Goal: Use online tool/utility: Utilize a website feature to perform a specific function

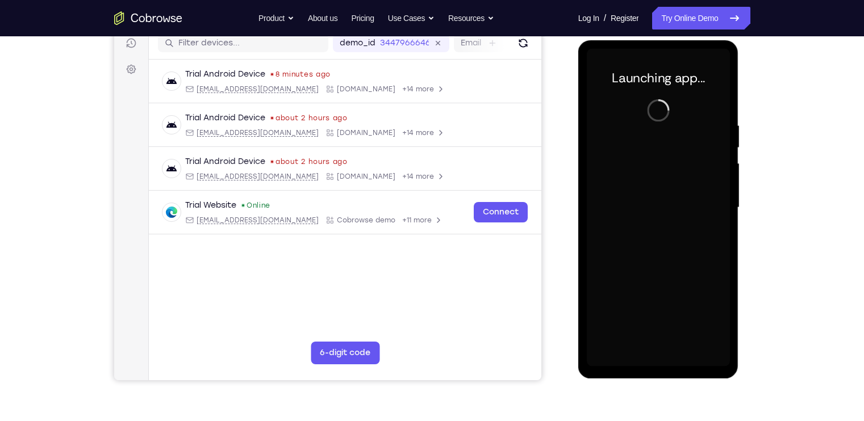
scroll to position [148, 0]
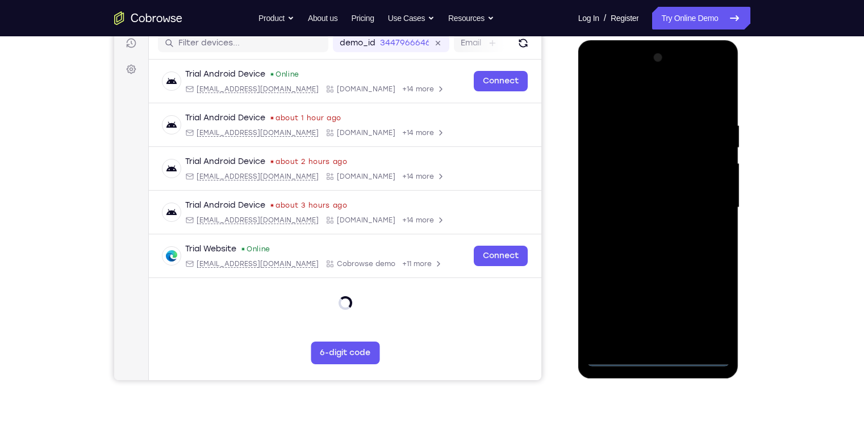
click at [654, 355] on div at bounding box center [658, 208] width 143 height 318
click at [714, 311] on div at bounding box center [658, 208] width 143 height 318
click at [660, 98] on div at bounding box center [658, 208] width 143 height 318
click at [703, 209] on div at bounding box center [658, 208] width 143 height 318
click at [644, 224] on div at bounding box center [658, 208] width 143 height 318
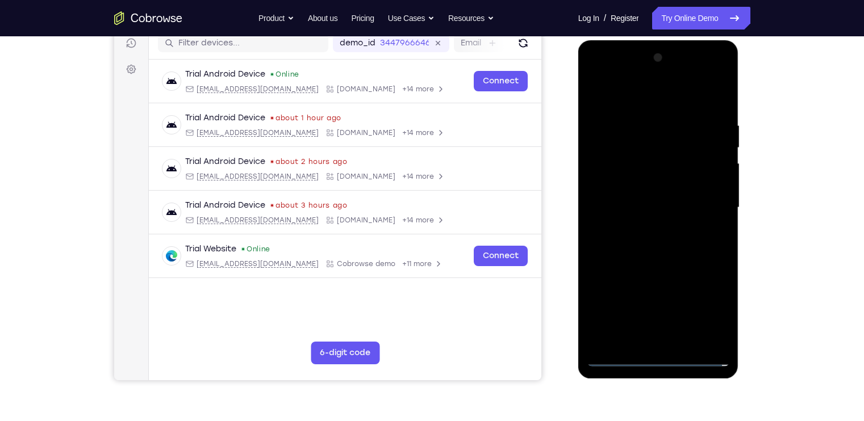
click at [654, 191] on div at bounding box center [658, 208] width 143 height 318
click at [639, 182] on div at bounding box center [658, 208] width 143 height 318
click at [684, 207] on div at bounding box center [658, 208] width 143 height 318
click at [626, 208] on div at bounding box center [658, 208] width 143 height 318
click at [661, 247] on div at bounding box center [658, 208] width 143 height 318
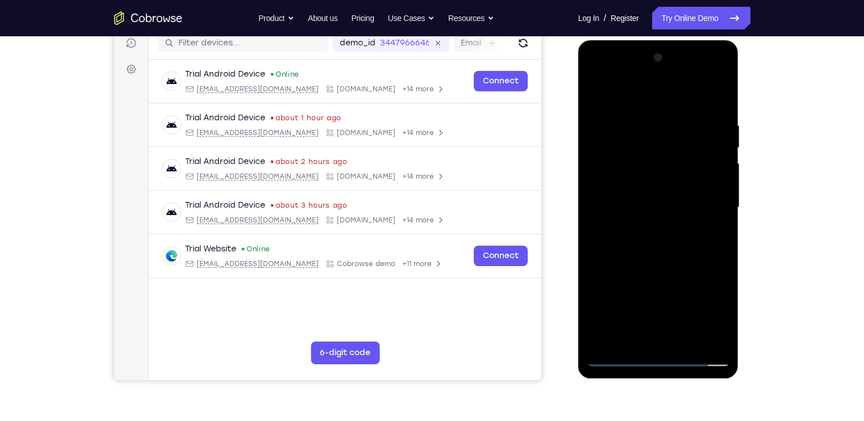
click at [676, 247] on div at bounding box center [658, 208] width 143 height 318
drag, startPoint x: 672, startPoint y: 98, endPoint x: 660, endPoint y: 45, distance: 54.3
click at [660, 45] on div at bounding box center [658, 209] width 161 height 338
drag, startPoint x: 695, startPoint y: 305, endPoint x: 676, endPoint y: 198, distance: 108.9
click at [676, 198] on div at bounding box center [658, 208] width 143 height 318
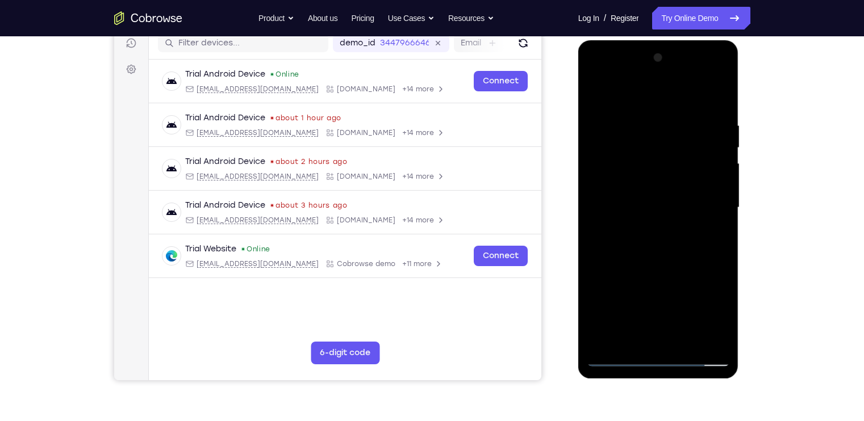
drag, startPoint x: 678, startPoint y: 259, endPoint x: 657, endPoint y: 155, distance: 106.6
click at [657, 155] on div at bounding box center [658, 208] width 143 height 318
click at [690, 340] on div at bounding box center [658, 208] width 143 height 318
click at [687, 341] on div at bounding box center [658, 208] width 143 height 318
drag, startPoint x: 676, startPoint y: 236, endPoint x: 649, endPoint y: 112, distance: 126.6
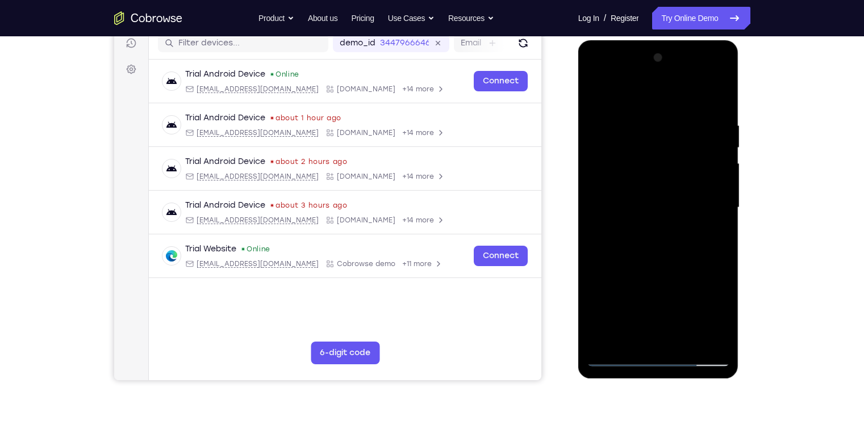
click at [649, 112] on div at bounding box center [658, 208] width 143 height 318
drag, startPoint x: 641, startPoint y: 135, endPoint x: 639, endPoint y: 68, distance: 67.0
click at [639, 68] on div at bounding box center [658, 208] width 143 height 318
click at [690, 342] on div at bounding box center [658, 208] width 143 height 318
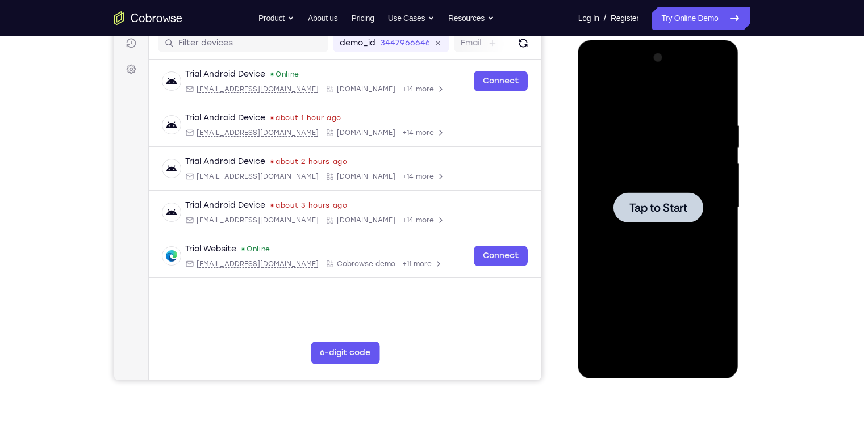
click at [693, 206] on div at bounding box center [658, 207] width 90 height 30
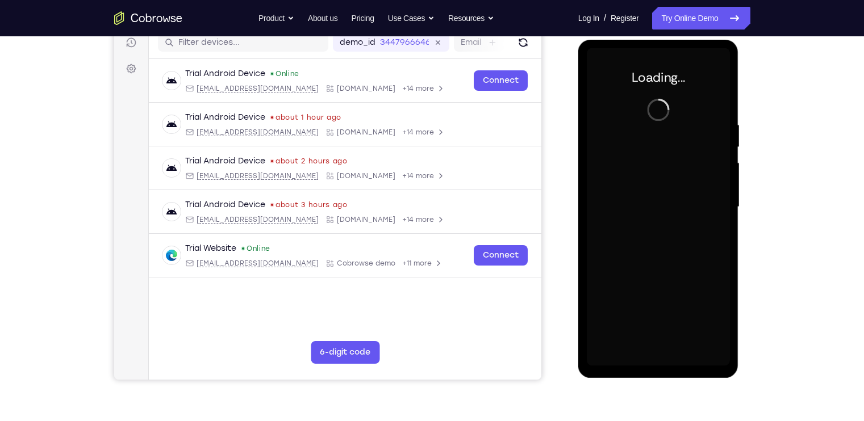
scroll to position [147, 0]
